Goal: Information Seeking & Learning: Check status

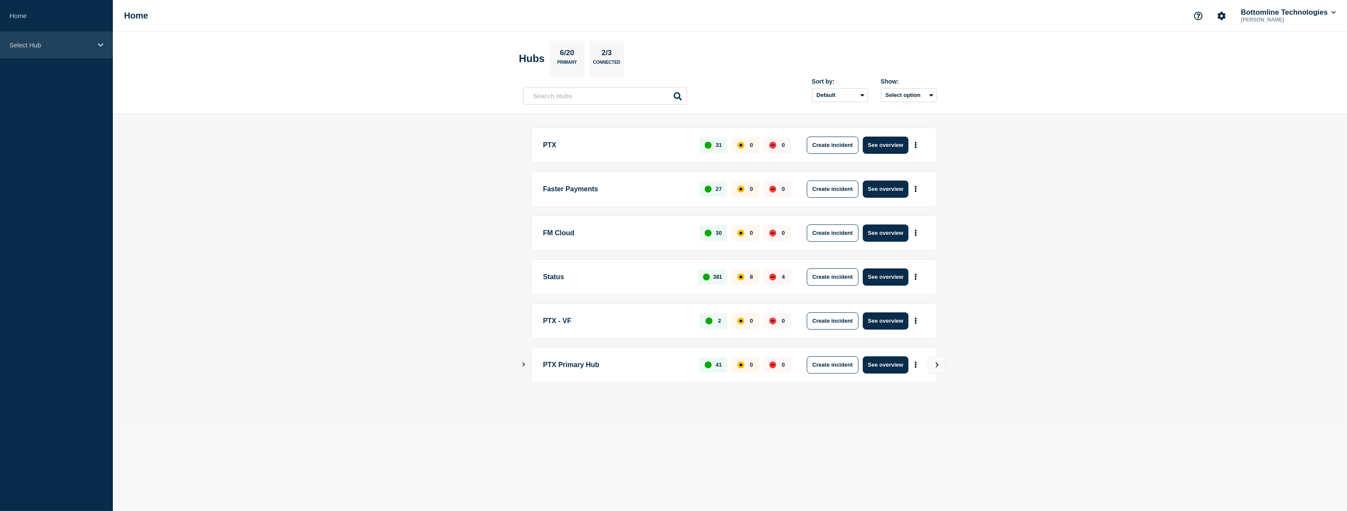
click at [82, 39] on div "Select Hub" at bounding box center [56, 45] width 113 height 26
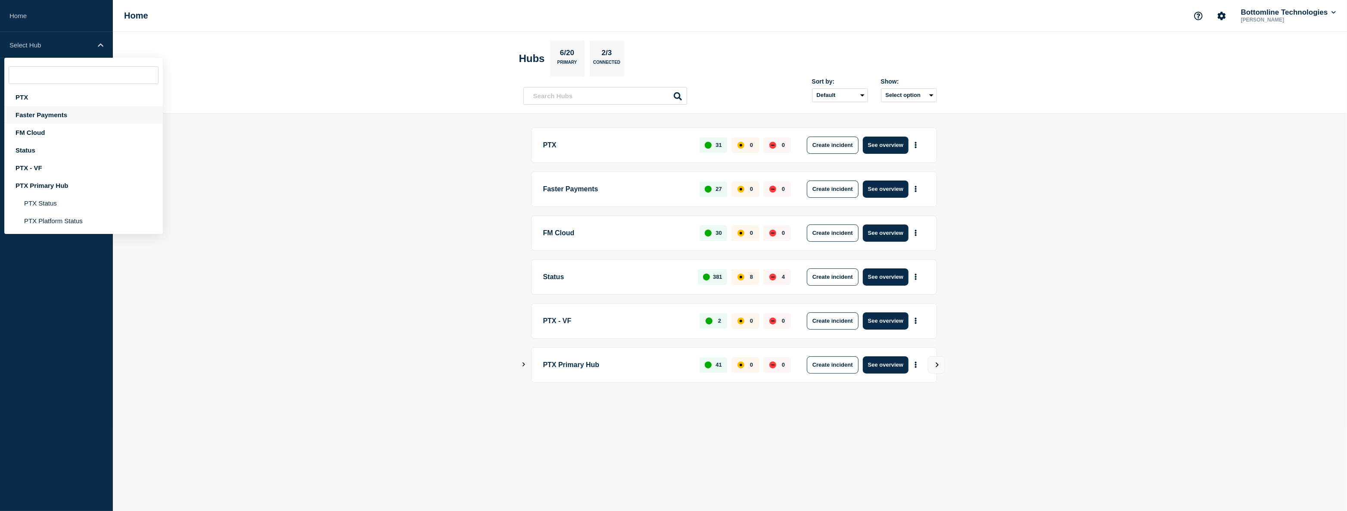
click at [54, 112] on div "Faster Payments" at bounding box center [83, 115] width 159 height 18
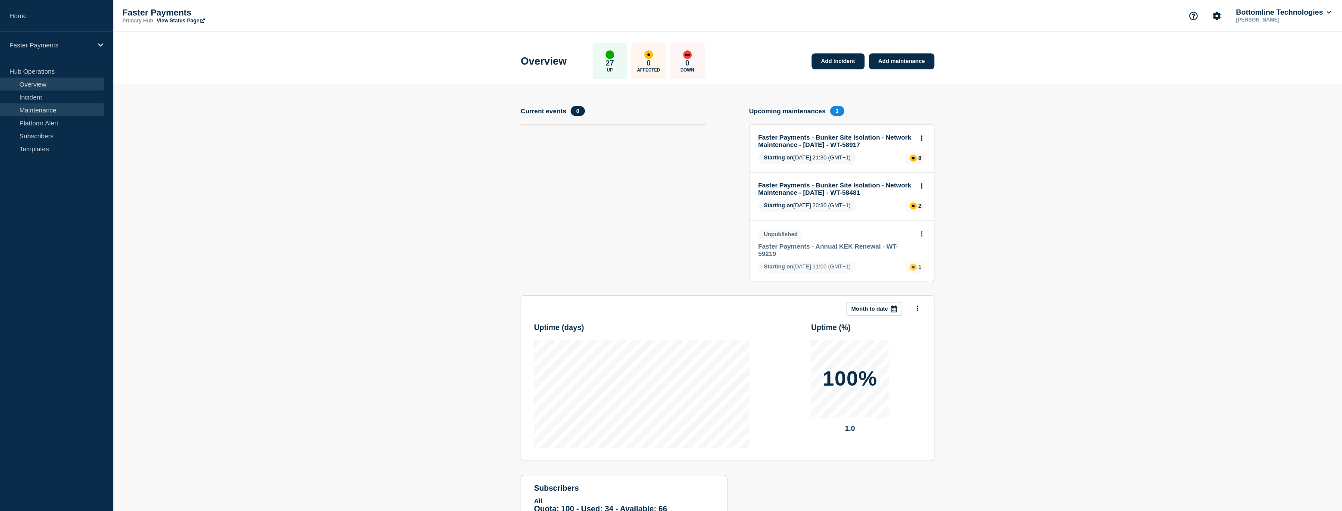
click at [60, 109] on link "Maintenance" at bounding box center [52, 109] width 104 height 13
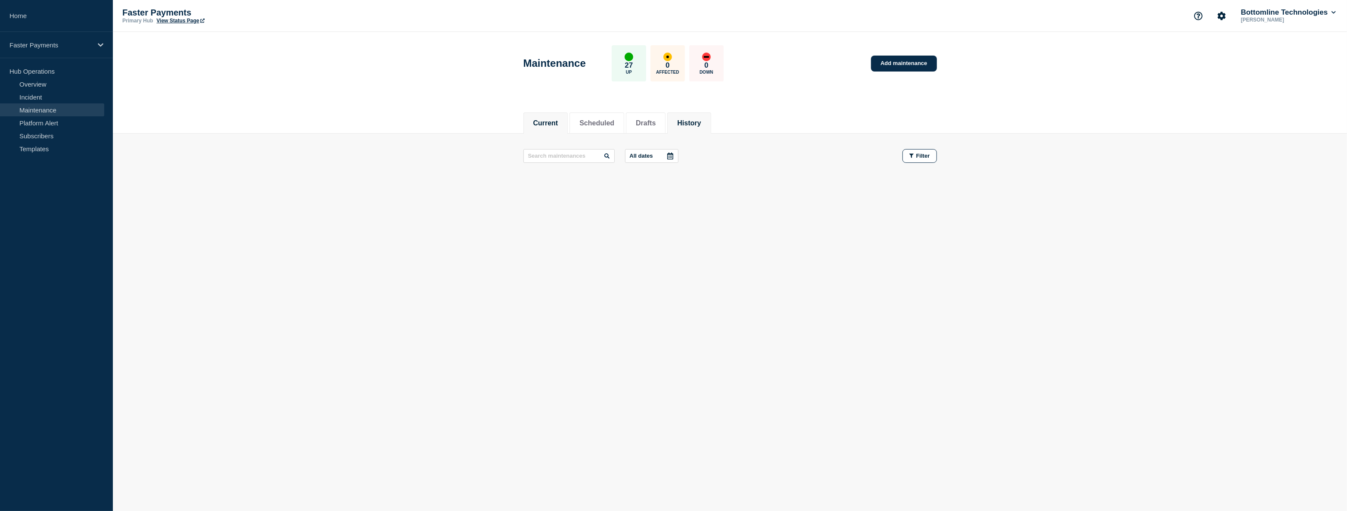
click at [694, 125] on button "History" at bounding box center [689, 123] width 24 height 8
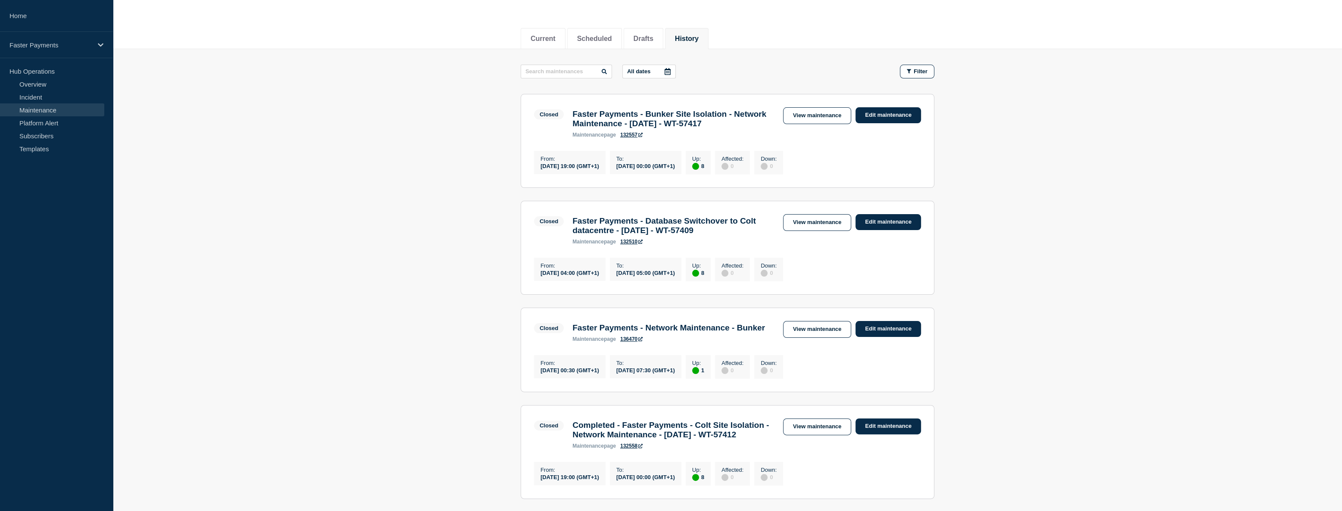
scroll to position [78, 0]
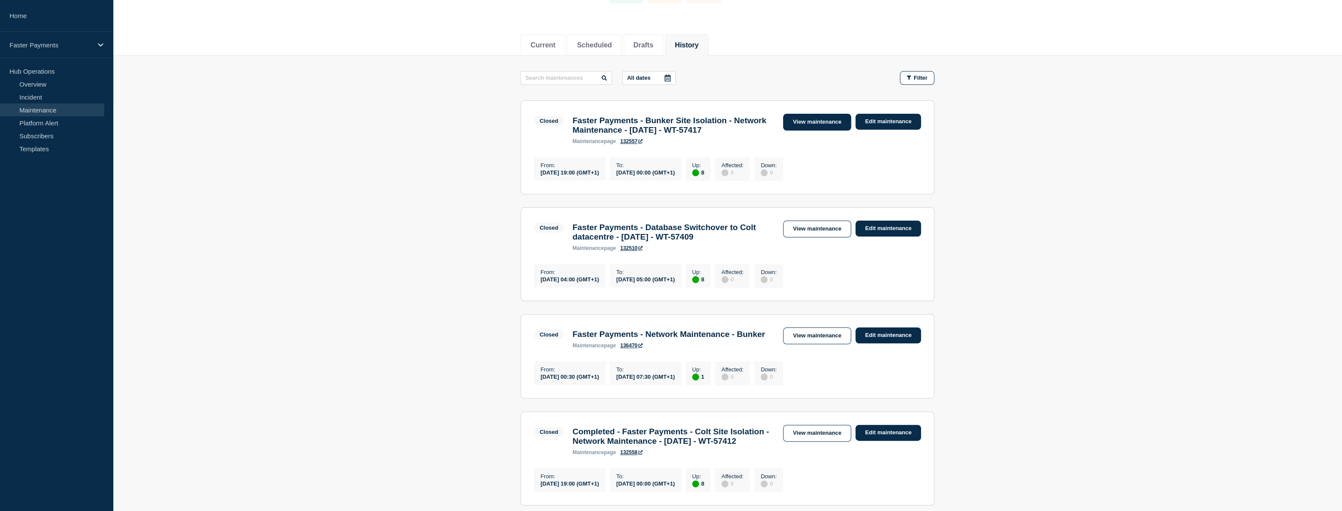
click at [823, 118] on link "View maintenance" at bounding box center [817, 122] width 68 height 17
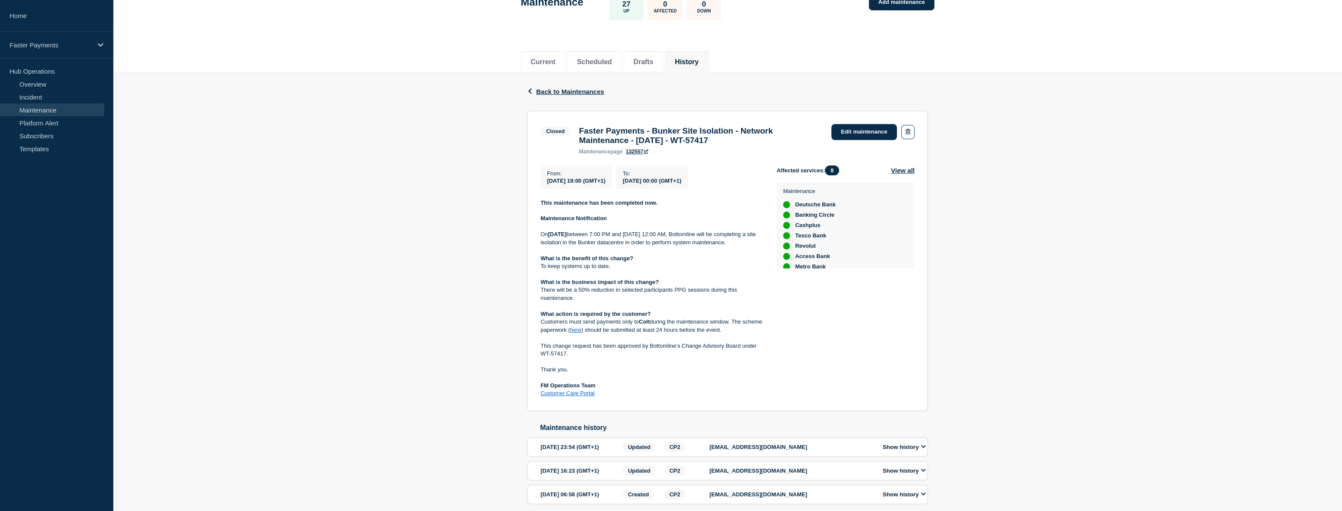
scroll to position [117, 0]
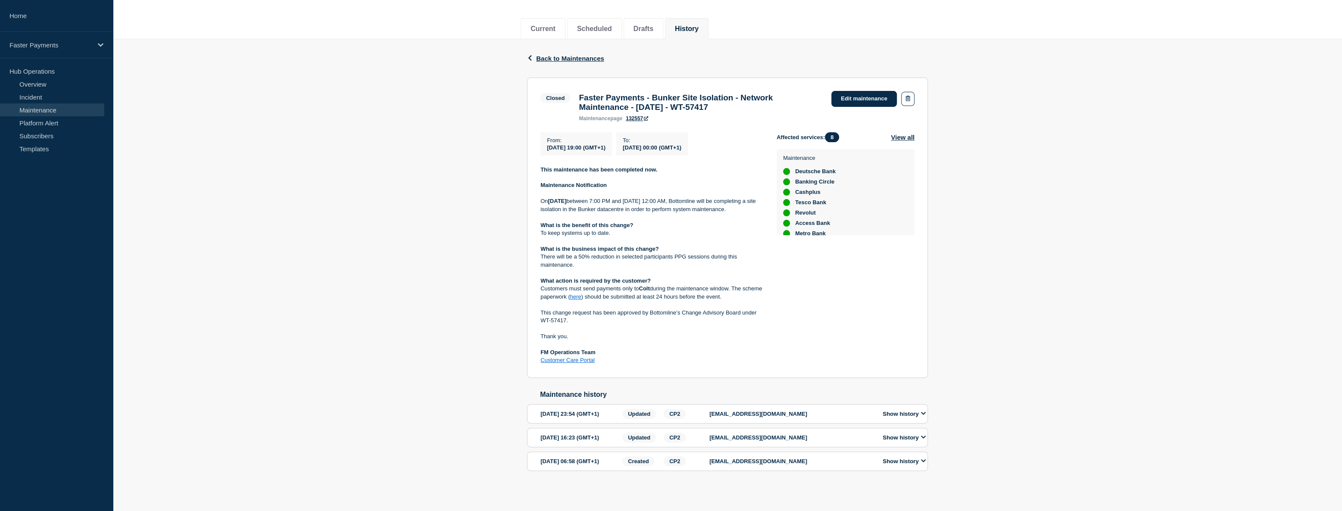
click at [648, 116] on icon at bounding box center [646, 118] width 4 height 4
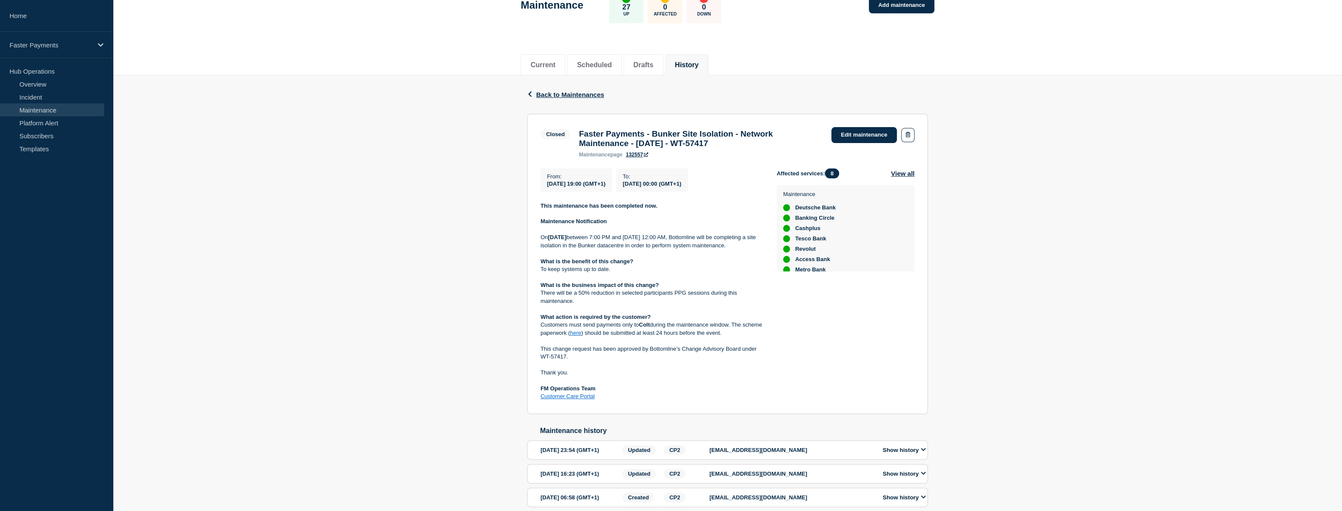
scroll to position [0, 0]
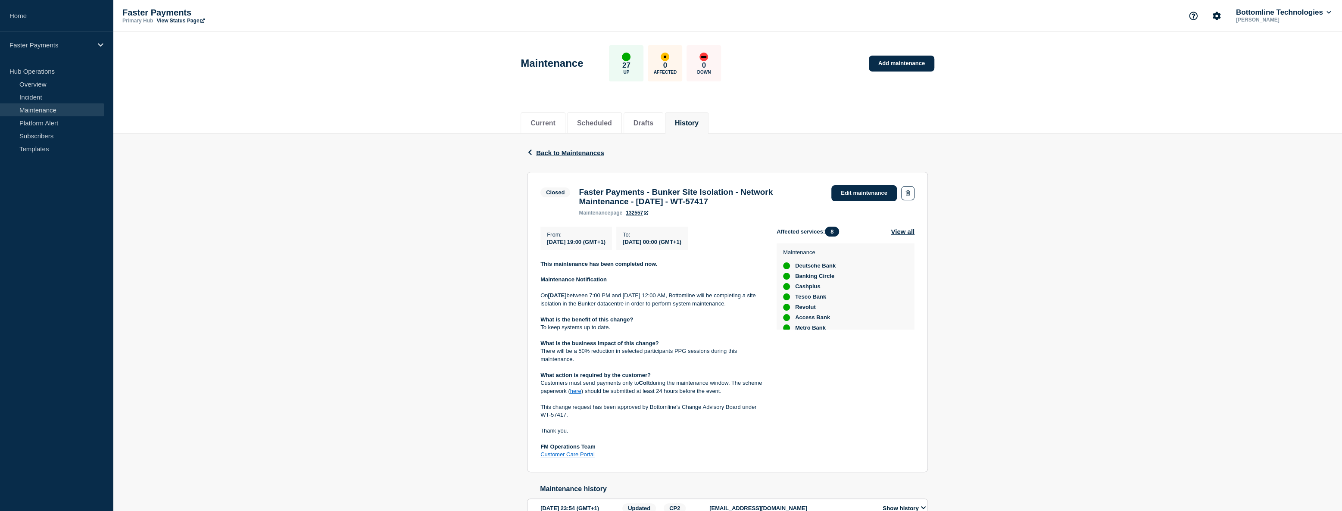
click at [685, 121] on li "History" at bounding box center [687, 122] width 44 height 21
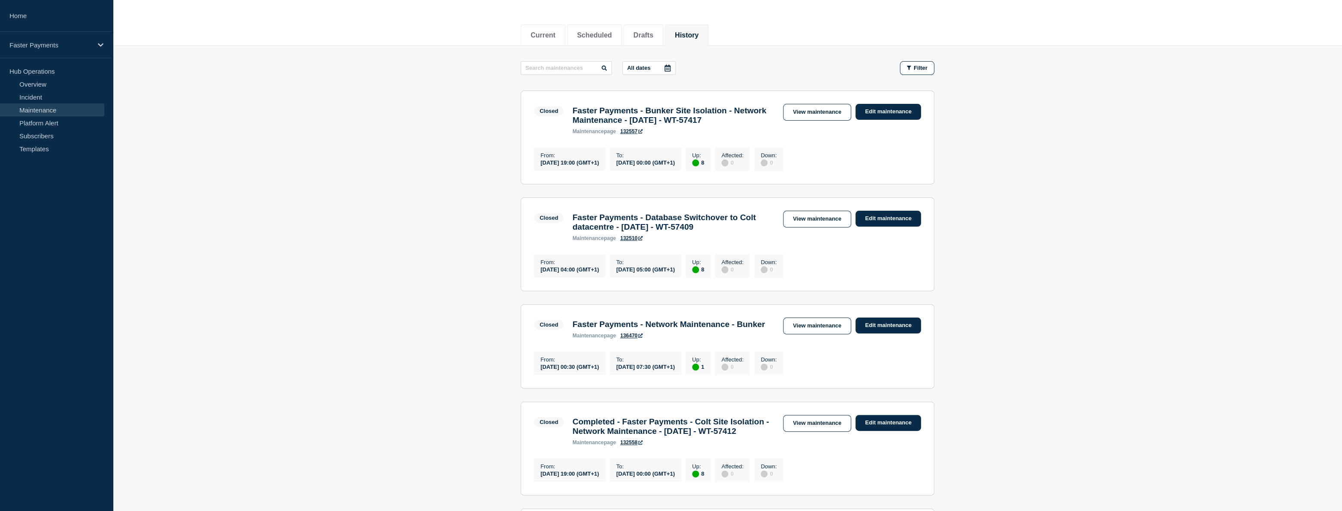
scroll to position [78, 0]
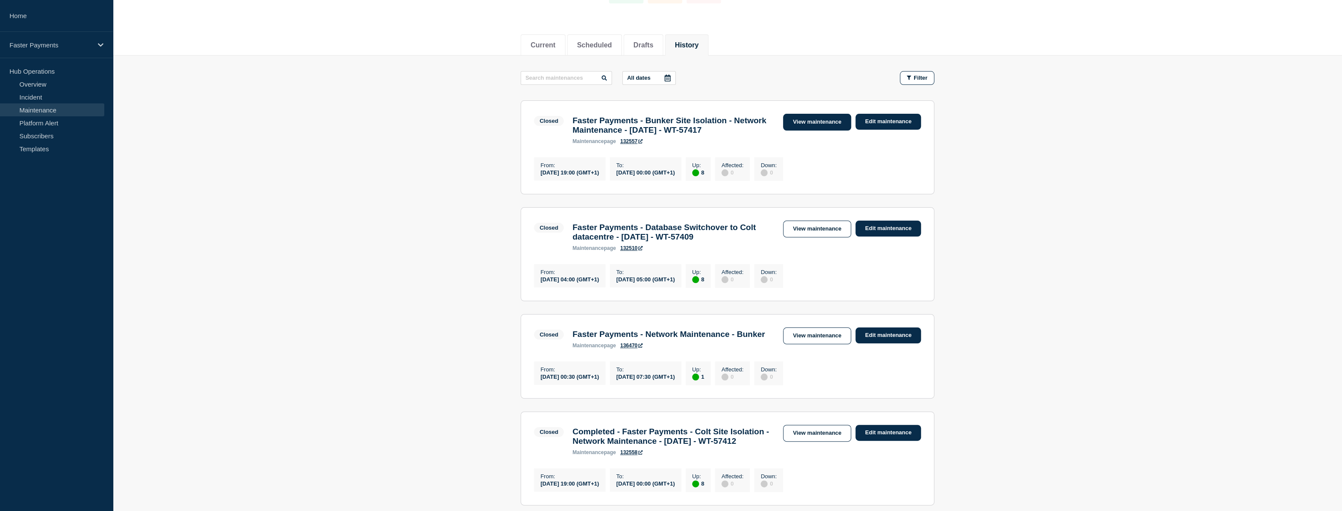
click at [818, 120] on link "View maintenance" at bounding box center [817, 122] width 68 height 17
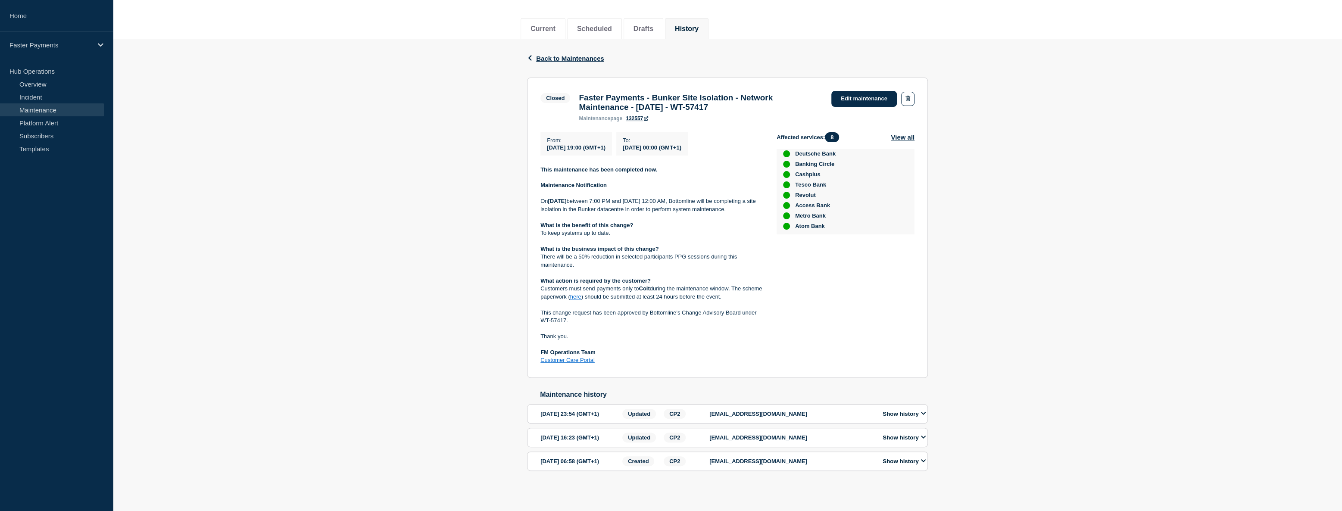
scroll to position [28, 0]
click at [69, 135] on link "Subscribers" at bounding box center [52, 135] width 104 height 13
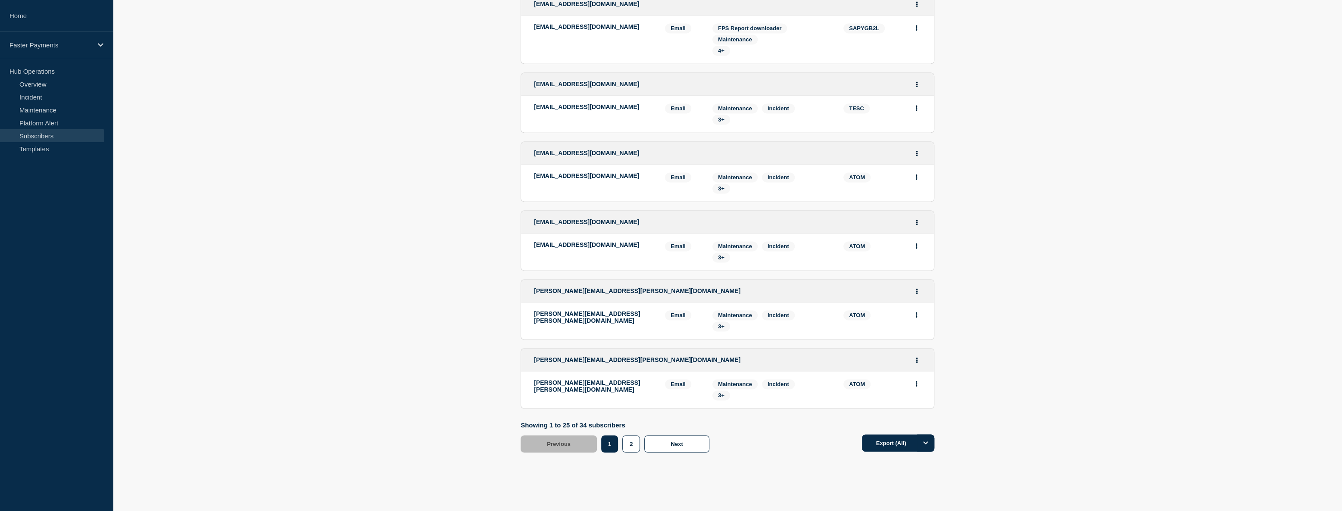
scroll to position [1427, 0]
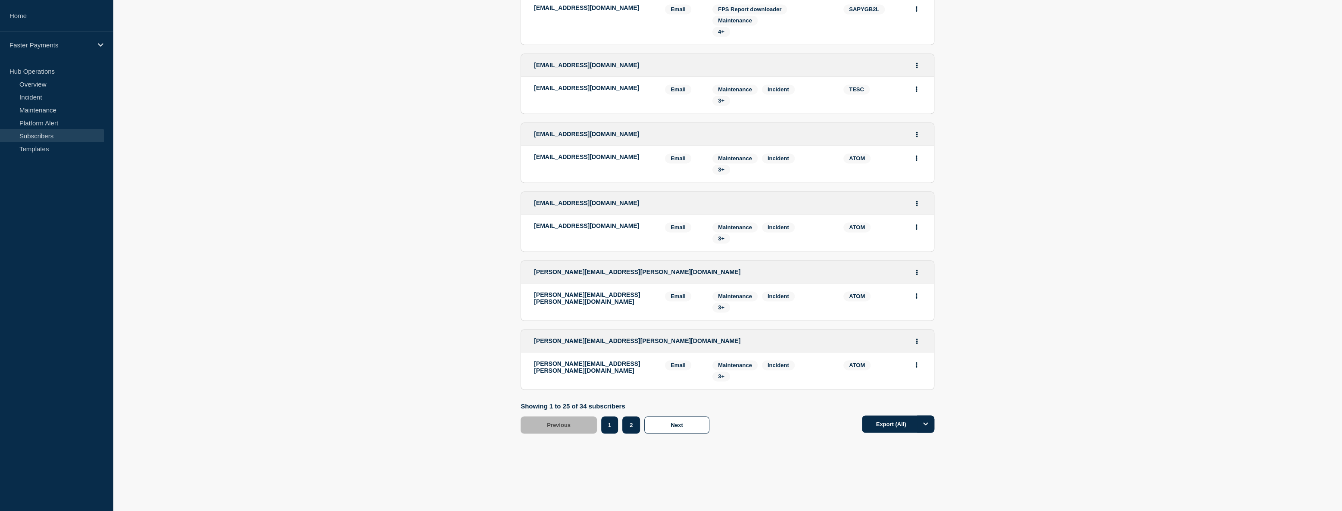
click at [632, 423] on button "2" at bounding box center [631, 424] width 18 height 17
